Goal: Information Seeking & Learning: Understand process/instructions

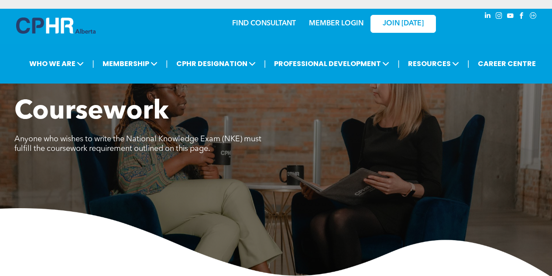
scroll to position [1151, 0]
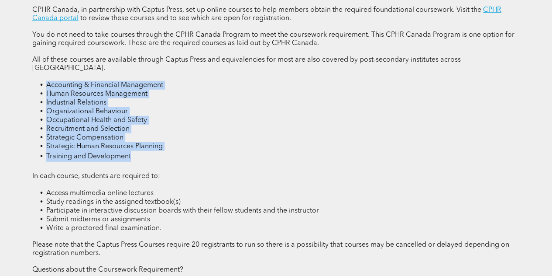
drag, startPoint x: 47, startPoint y: 81, endPoint x: 138, endPoint y: 148, distance: 113.0
click at [138, 148] on ul "Accounting & Financial Management Human Resources Management Industrial Relatio…" at bounding box center [276, 121] width 488 height 81
copy ul "Accounting & Financial Management Human Resources Management Industrial Relatio…"
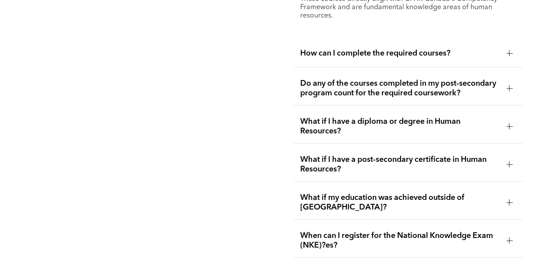
scroll to position [1646, 0]
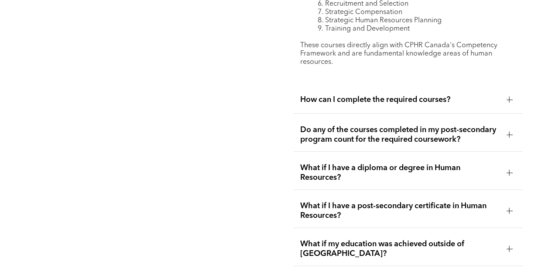
click at [347, 95] on span "How can I complete the required courses?" at bounding box center [400, 100] width 200 height 10
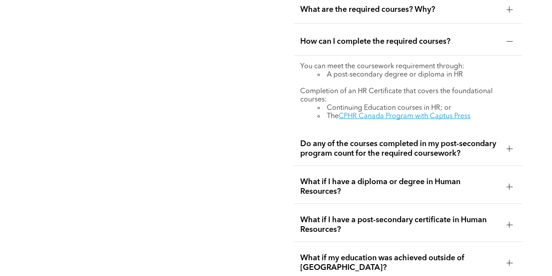
scroll to position [1540, 0]
click at [380, 177] on span "What if I have a diploma or degree in Human Resources?" at bounding box center [400, 186] width 200 height 19
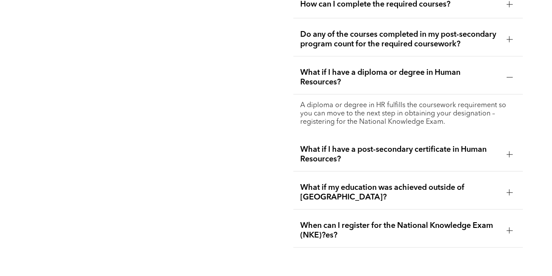
scroll to position [1580, 0]
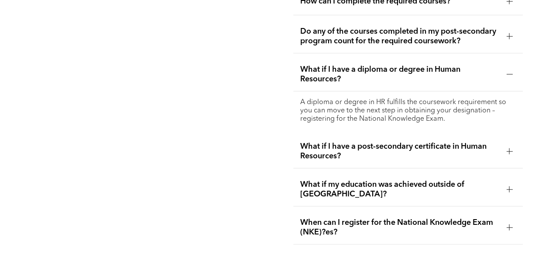
click at [373, 150] on span "What if I have a post-secondary certificate in Human Resources?" at bounding box center [400, 150] width 200 height 19
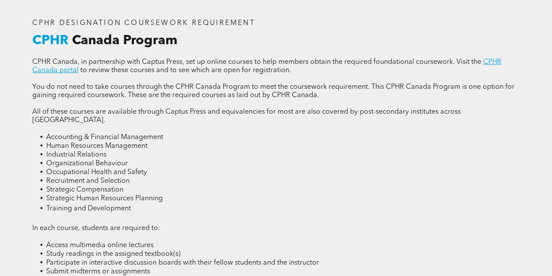
scroll to position [1091, 0]
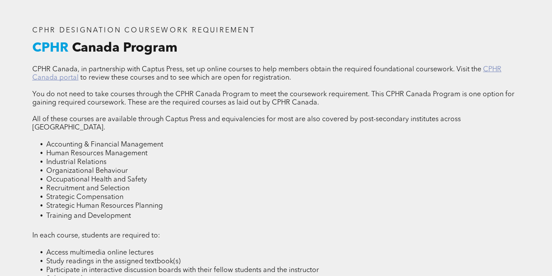
click at [483, 77] on link "CPHR Canada portal" at bounding box center [266, 73] width 469 height 15
